Goal: Transaction & Acquisition: Purchase product/service

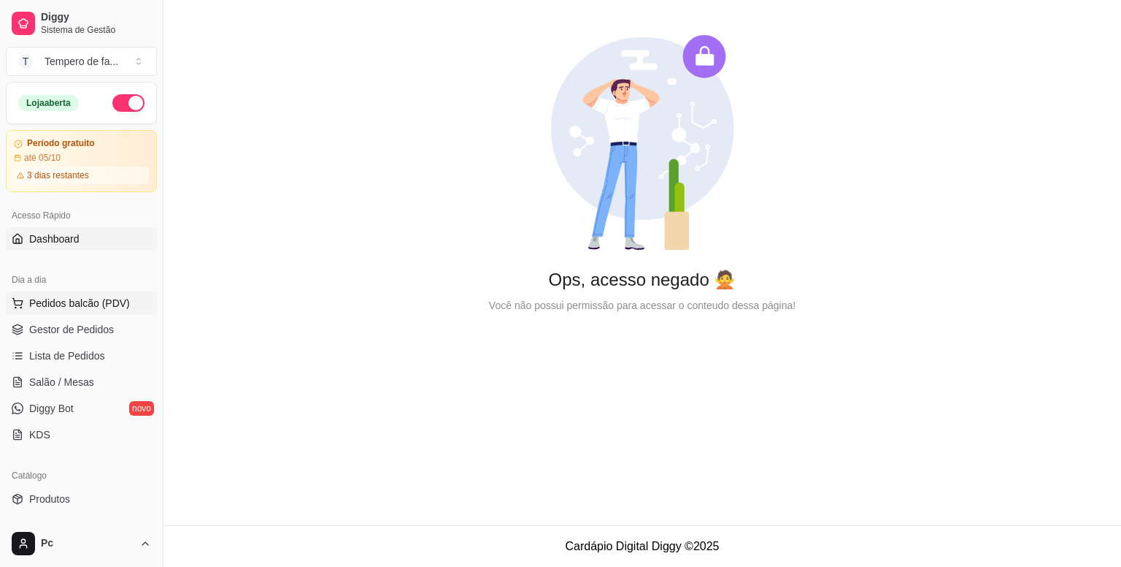
click at [112, 304] on span "Pedidos balcão (PDV)" at bounding box center [79, 303] width 101 height 15
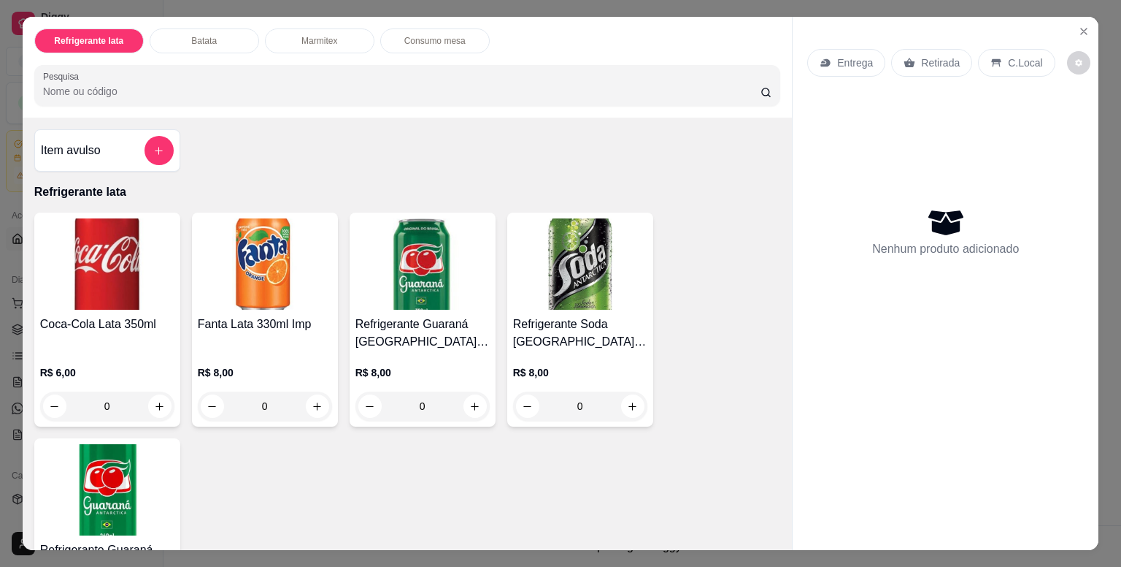
scroll to position [219, 0]
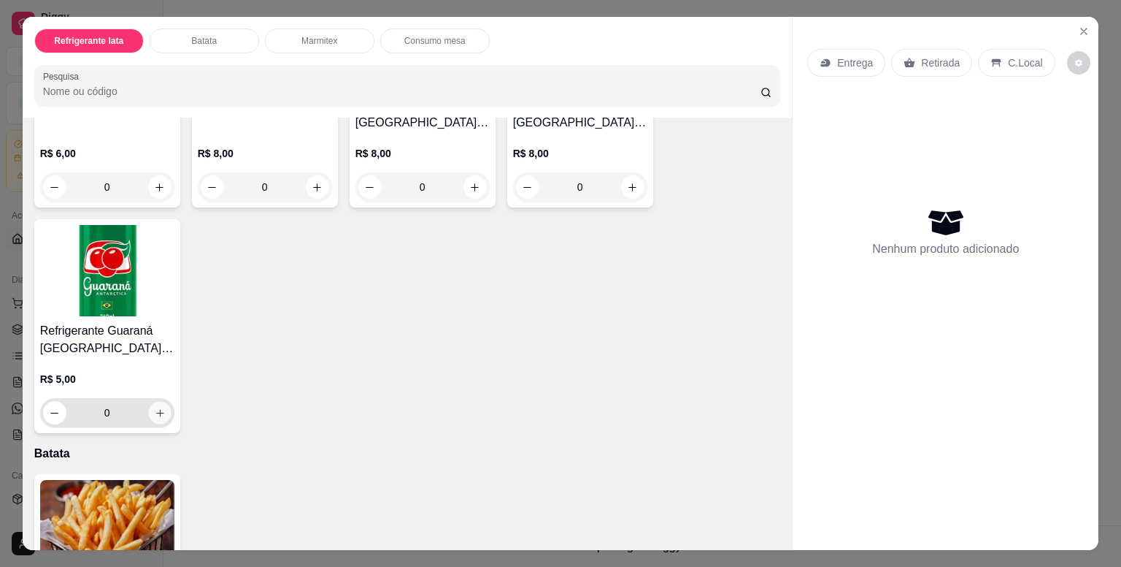
click at [156, 409] on icon "increase-product-quantity" at bounding box center [159, 412] width 7 height 7
type input "1"
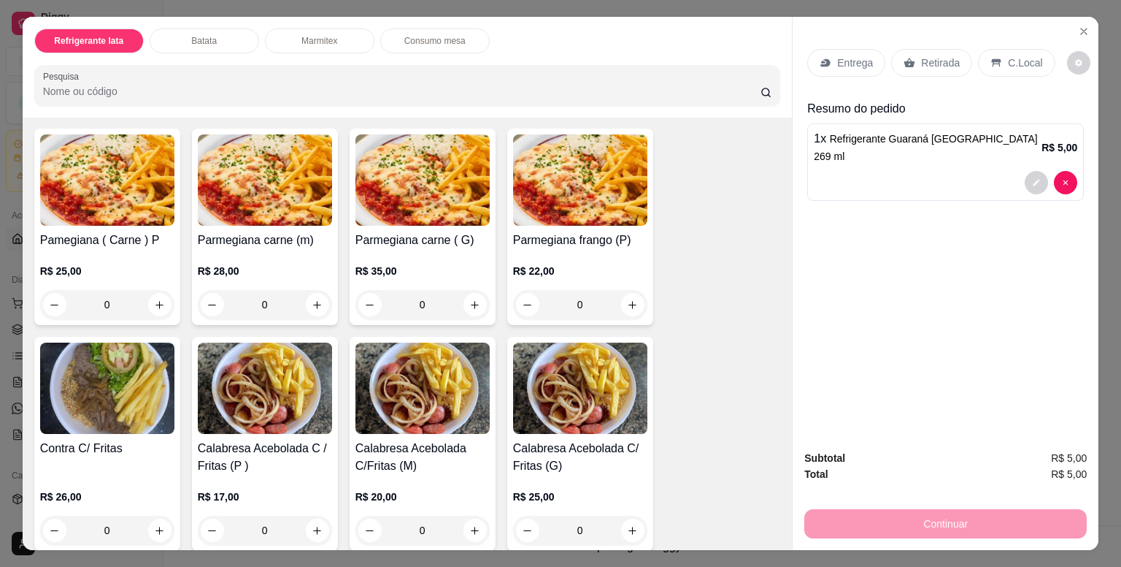
scroll to position [1095, 0]
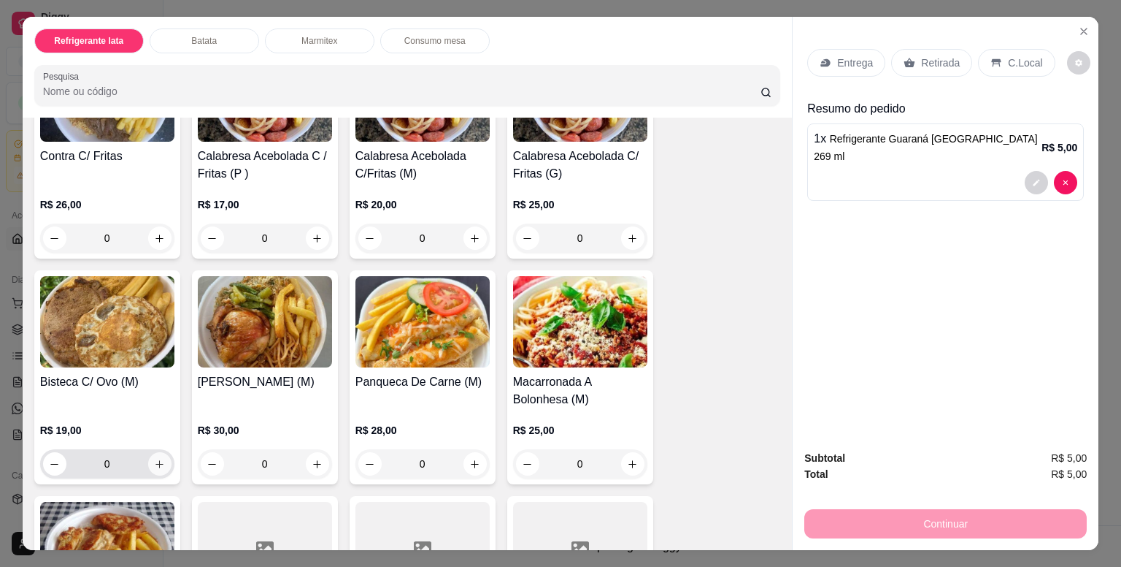
click at [158, 459] on icon "increase-product-quantity" at bounding box center [159, 464] width 11 height 11
type input "1"
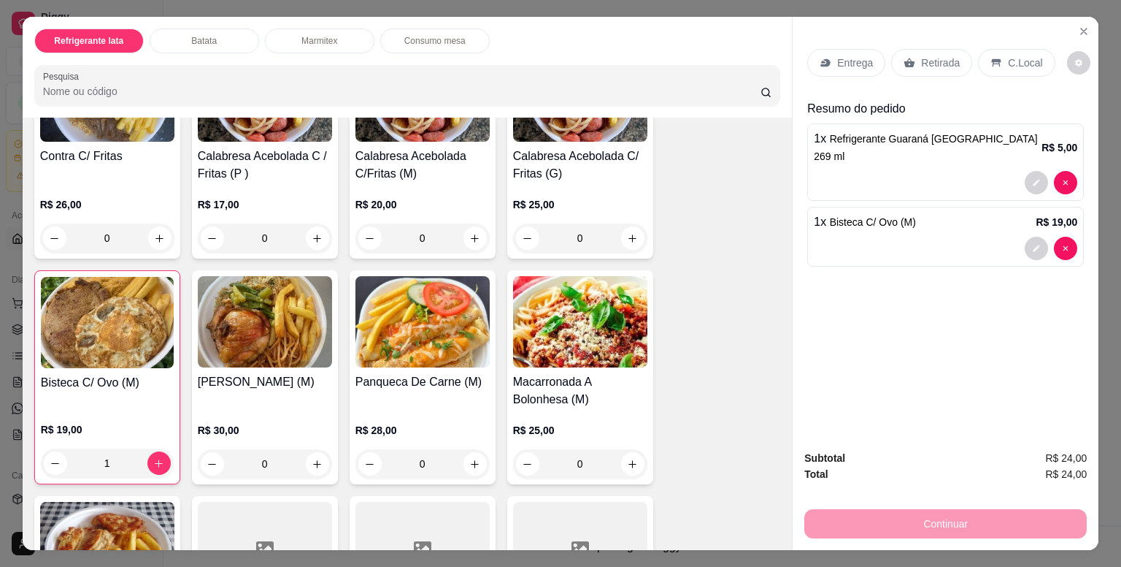
click at [847, 61] on p "Entrega" at bounding box center [855, 62] width 36 height 15
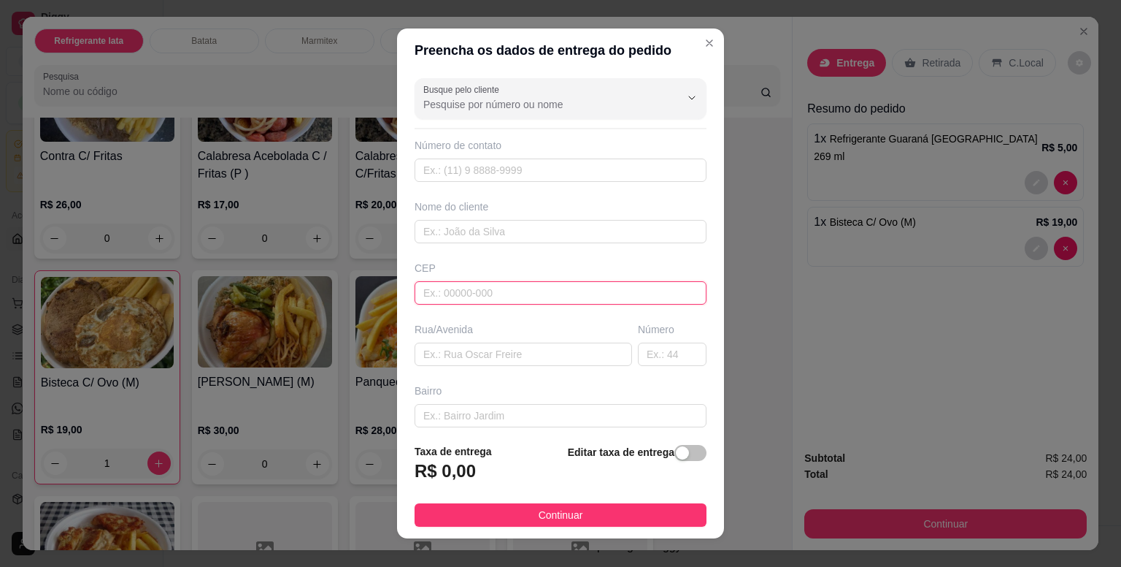
click at [454, 296] on input "text" at bounding box center [561, 292] width 292 height 23
paste input "00066633"
type input "00066633"
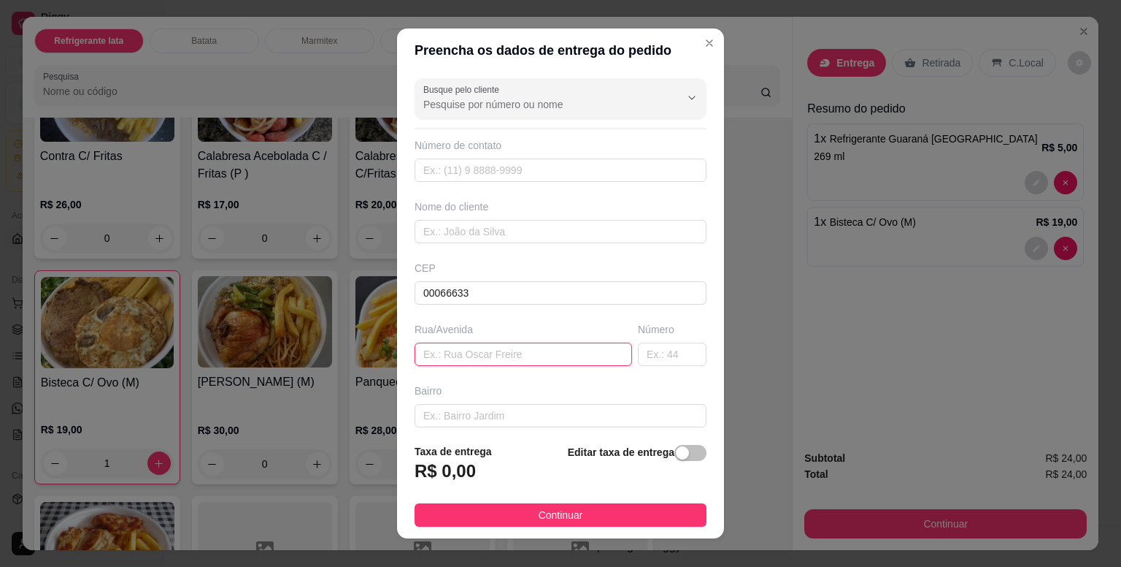
click at [545, 350] on input "text" at bounding box center [524, 353] width 218 height 23
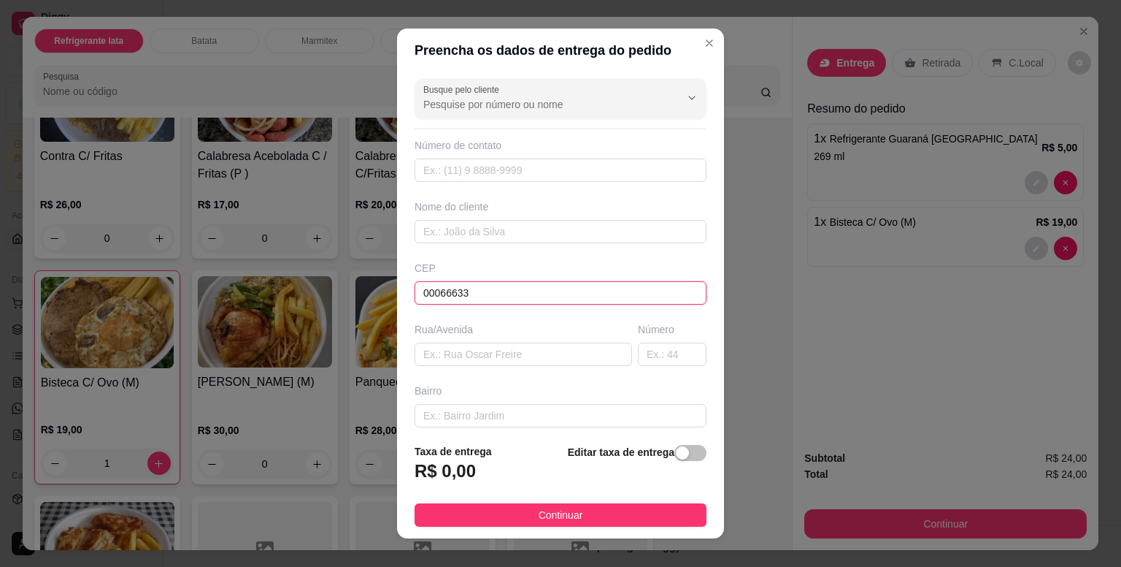
click at [542, 300] on input "00066633" at bounding box center [561, 292] width 292 height 23
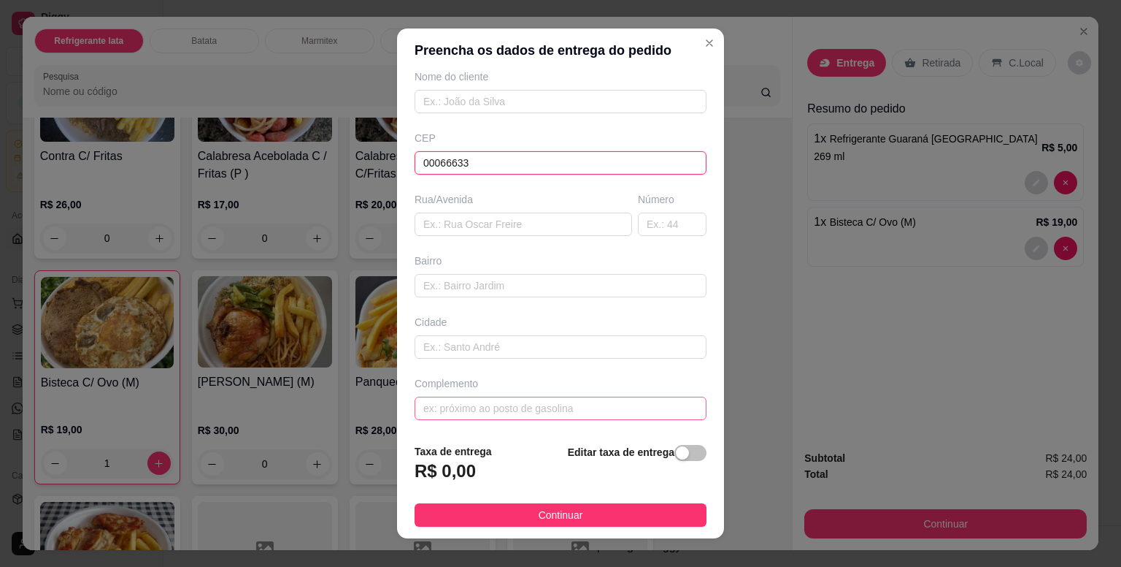
scroll to position [0, 0]
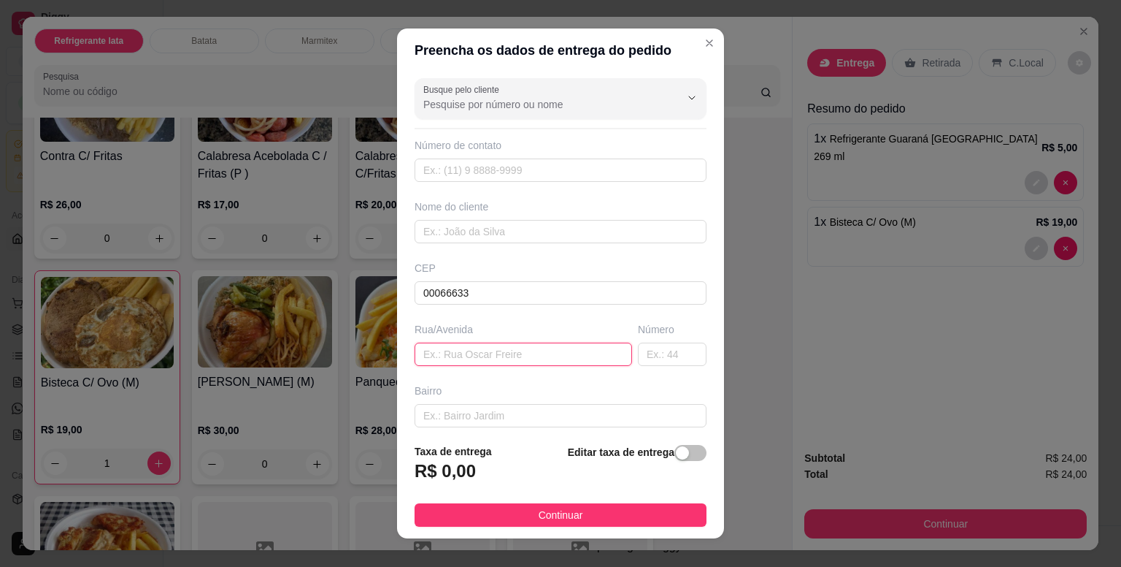
click at [469, 356] on input "text" at bounding box center [524, 353] width 218 height 23
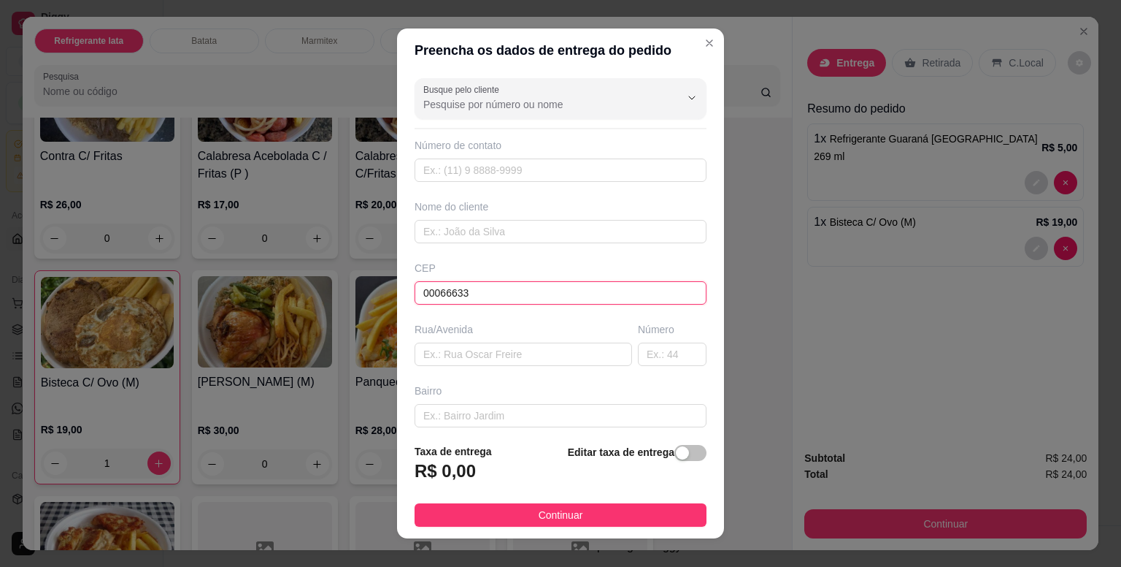
click at [486, 294] on input "00066633" at bounding box center [561, 292] width 292 height 23
click at [487, 294] on input "00066633" at bounding box center [561, 292] width 292 height 23
type input "0666300"
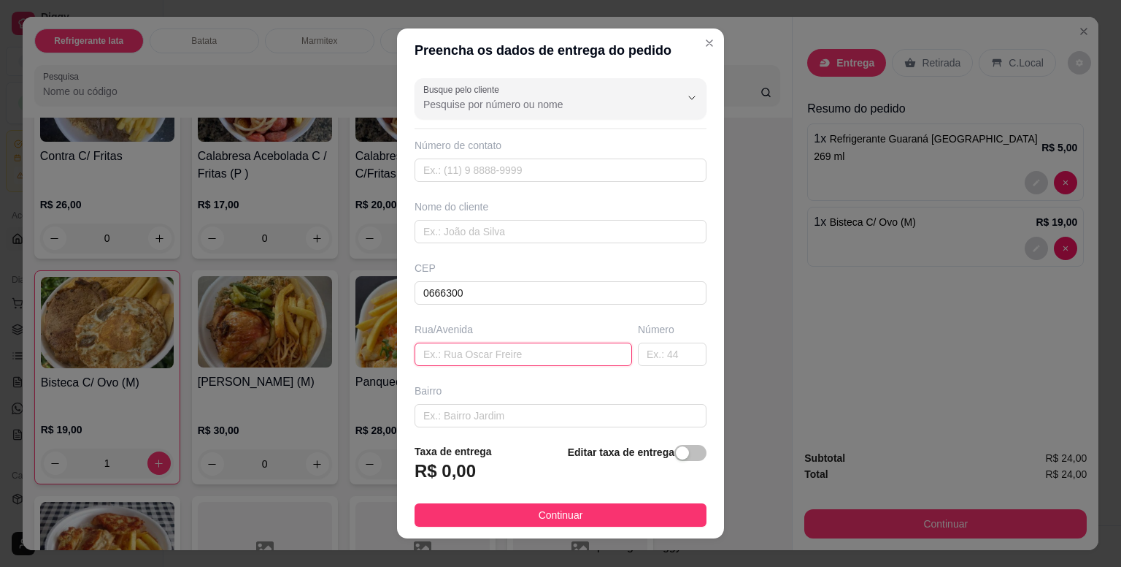
click at [484, 347] on input "text" at bounding box center [524, 353] width 218 height 23
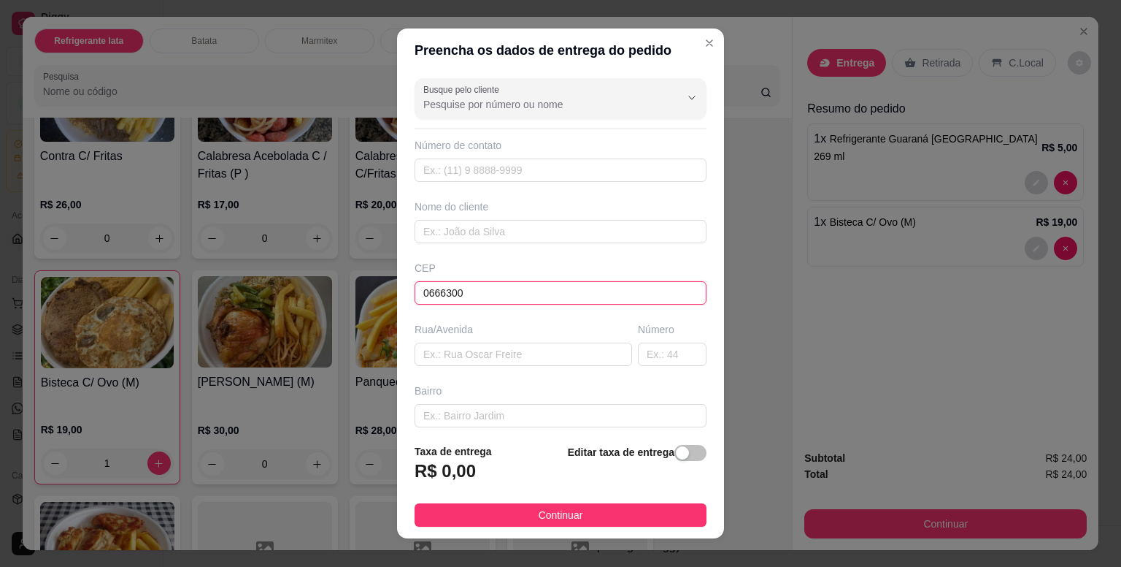
click at [492, 295] on input "0666300" at bounding box center [561, 292] width 292 height 23
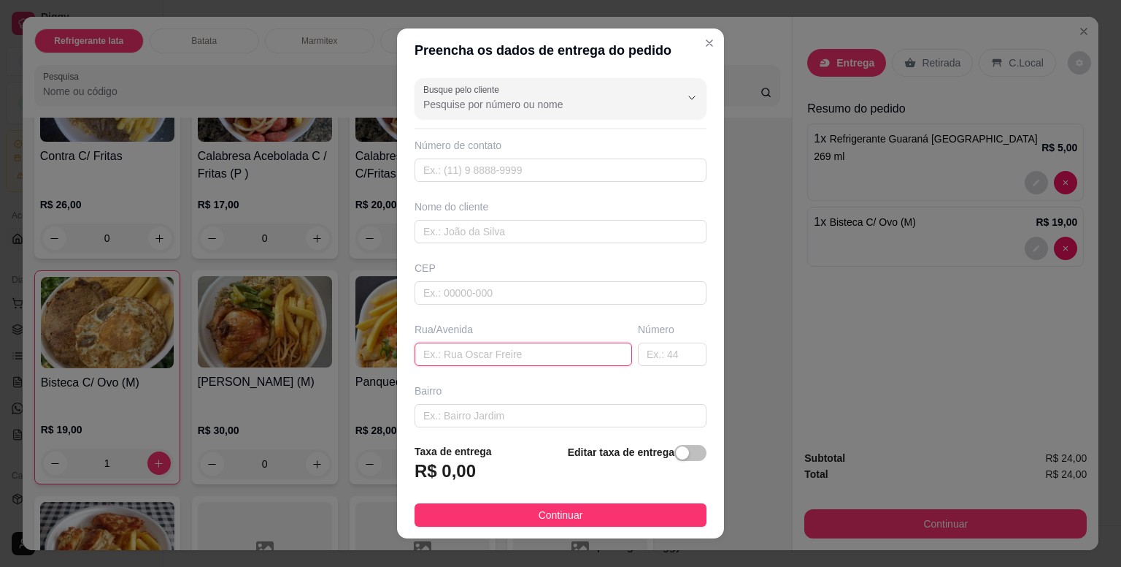
click at [485, 350] on input "text" at bounding box center [524, 353] width 218 height 23
type input "rua [PERSON_NAME]"
drag, startPoint x: 559, startPoint y: 360, endPoint x: 329, endPoint y: 346, distance: 230.4
click at [329, 346] on div "Preencha os dados de entrega do pedido Busque pelo cliente Número de contato No…" at bounding box center [560, 283] width 1121 height 567
paste input "R. Jair Silicani,"
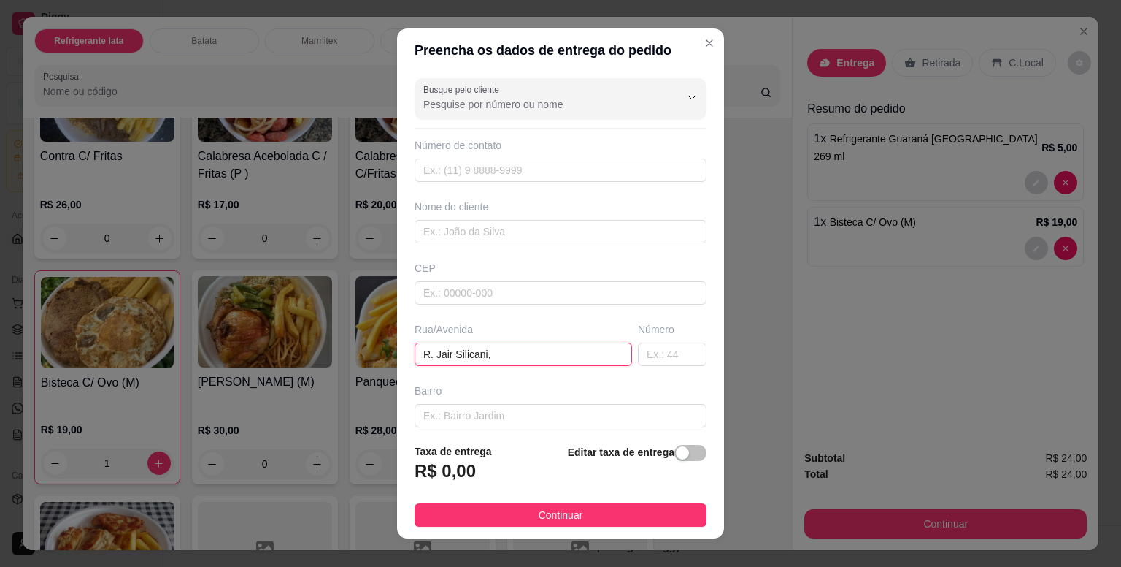
type input "R. Jair Silicani,"
drag, startPoint x: 622, startPoint y: 350, endPoint x: 610, endPoint y: 337, distance: 18.1
click at [638, 350] on input "text" at bounding box center [672, 353] width 69 height 23
type input "362"
click at [547, 418] on input "text" at bounding box center [561, 415] width 292 height 23
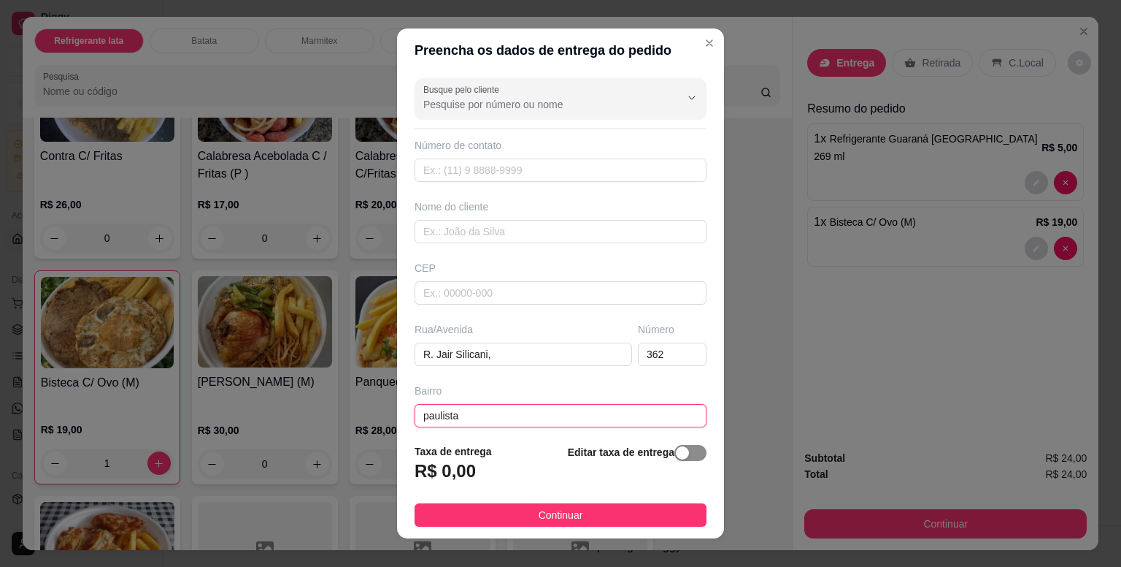
type input "paulista"
click at [676, 453] on div "button" at bounding box center [682, 452] width 13 height 13
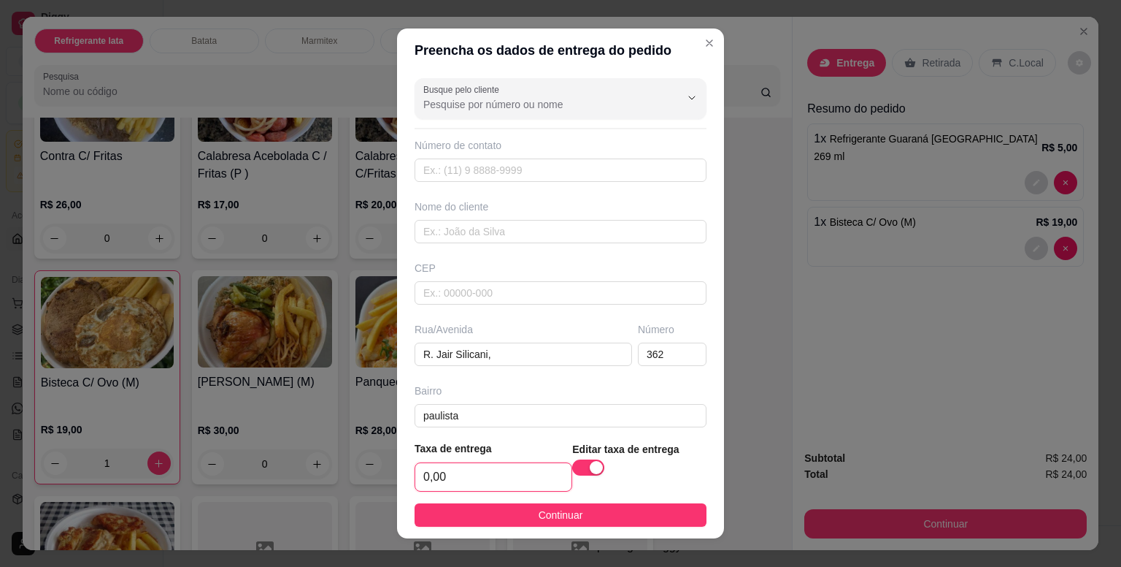
click at [512, 469] on input "0,00" at bounding box center [493, 477] width 156 height 28
type input "5,00"
click at [467, 237] on input "text" at bounding box center [561, 231] width 292 height 23
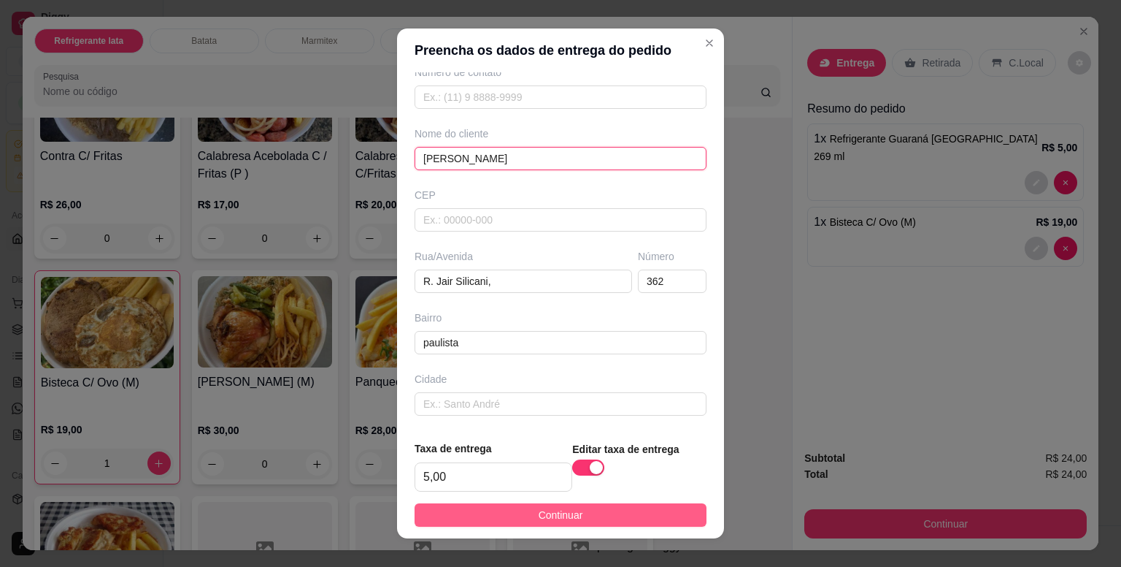
type input "[PERSON_NAME]"
click at [600, 514] on button "Continuar" at bounding box center [561, 514] width 292 height 23
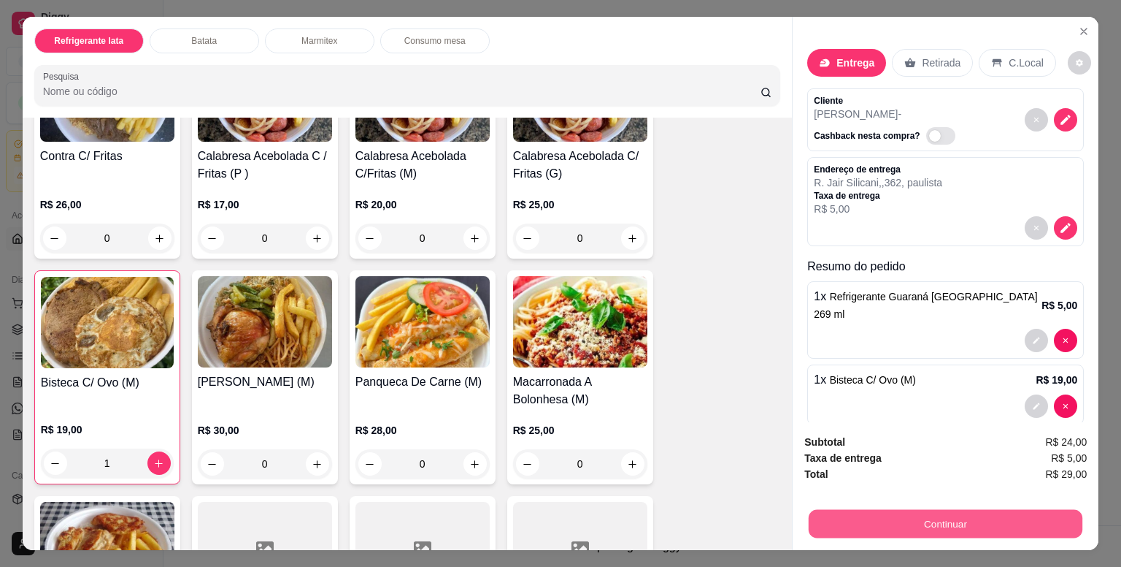
click at [932, 519] on button "Continuar" at bounding box center [946, 523] width 274 height 28
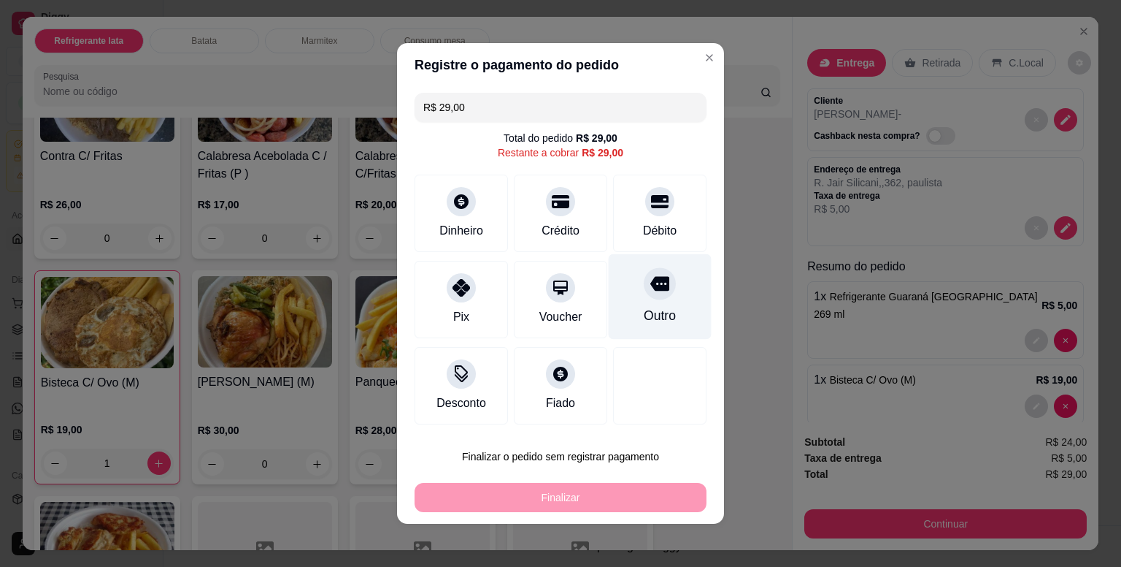
click at [661, 302] on div "Outro" at bounding box center [660, 296] width 103 height 85
type input "R$ 0,00"
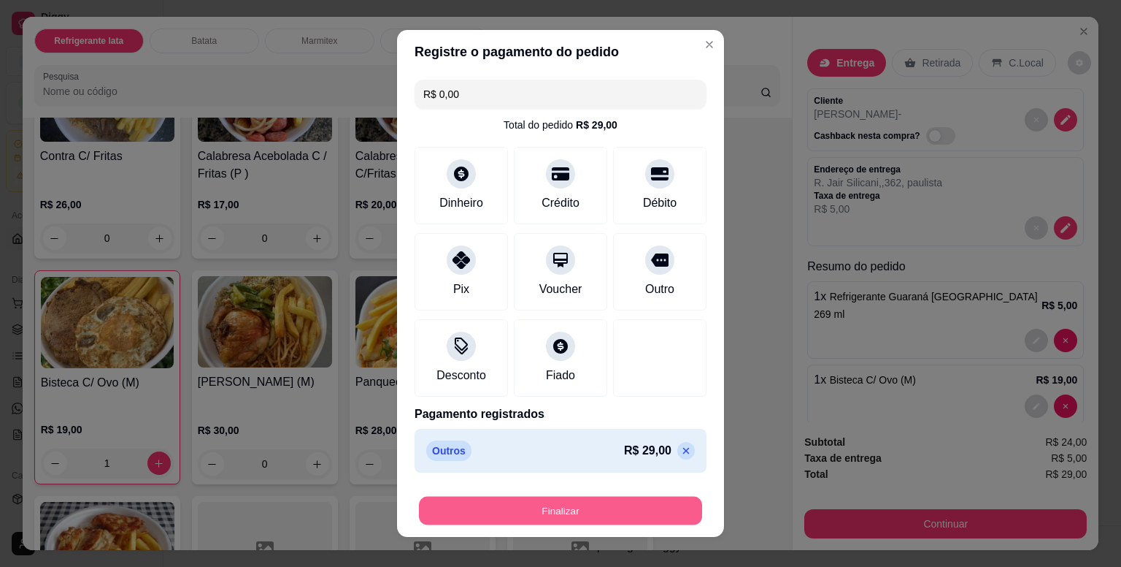
click at [631, 503] on button "Finalizar" at bounding box center [560, 510] width 283 height 28
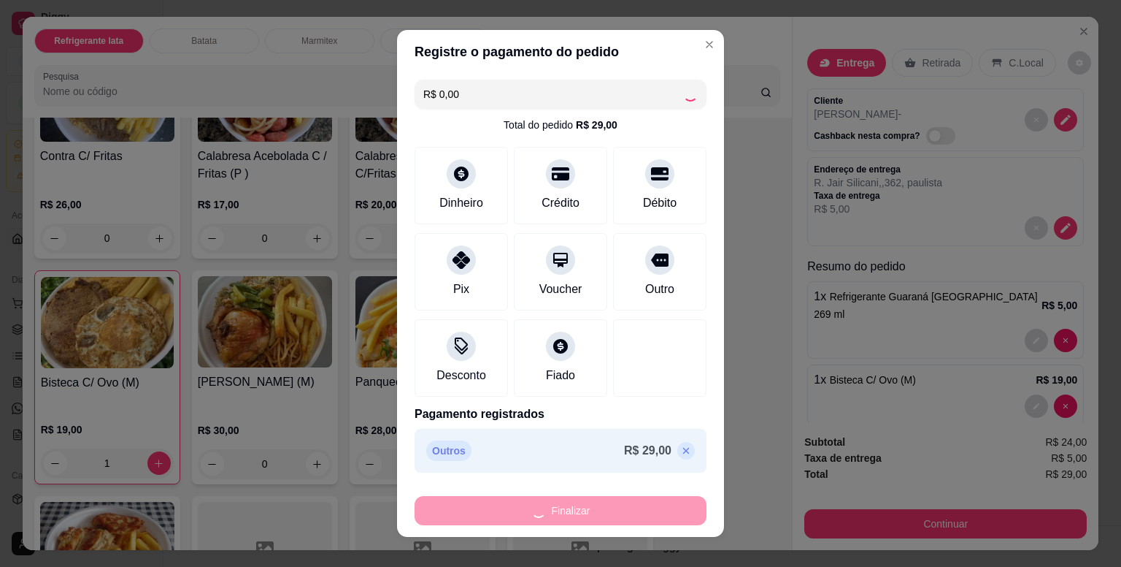
type input "0"
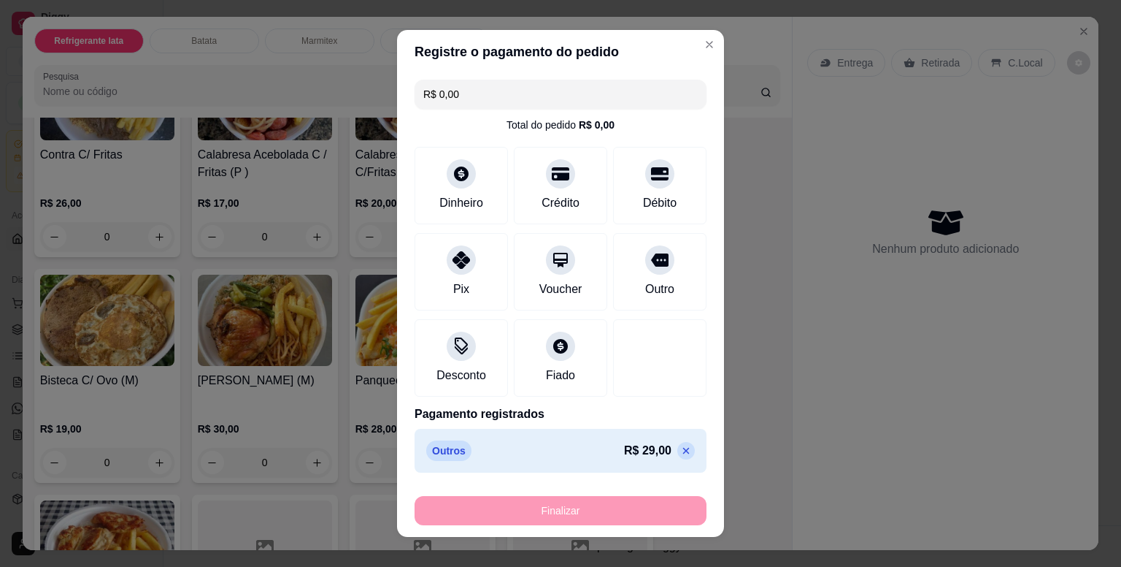
type input "-R$ 29,00"
